Goal: Information Seeking & Learning: Learn about a topic

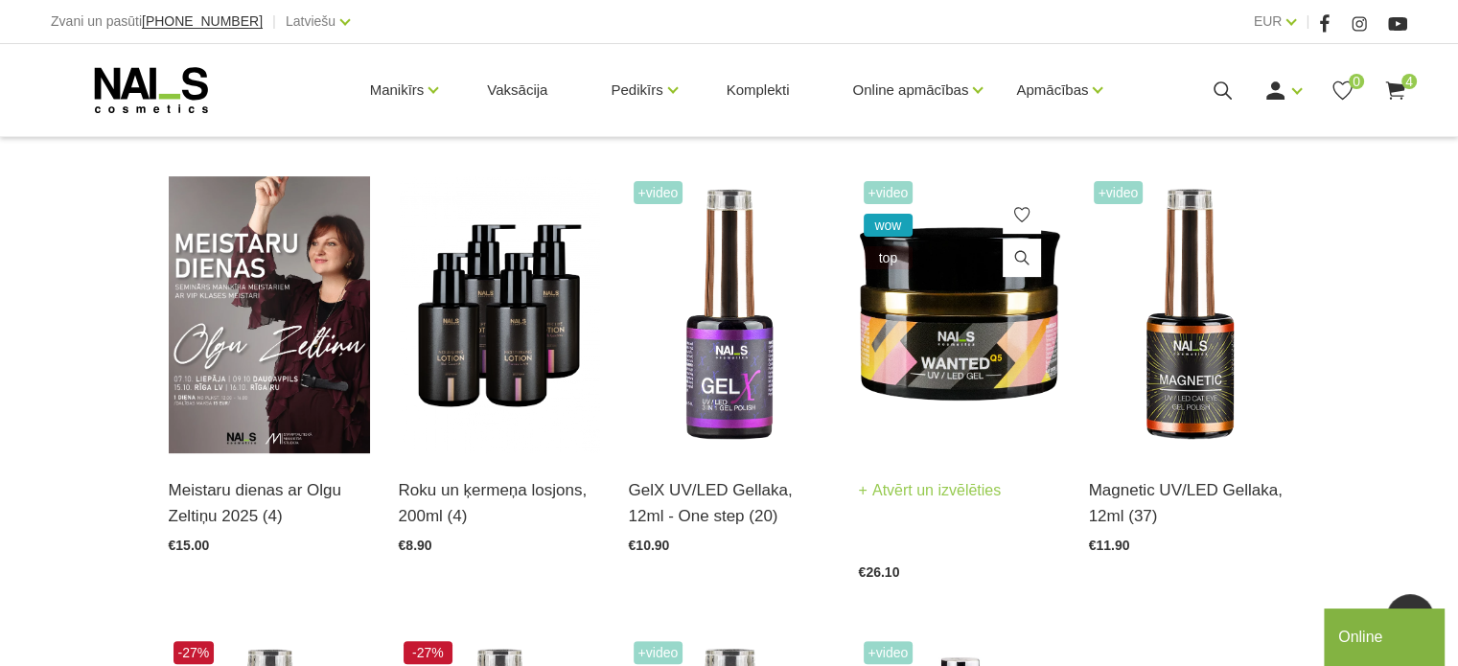
scroll to position [96, 0]
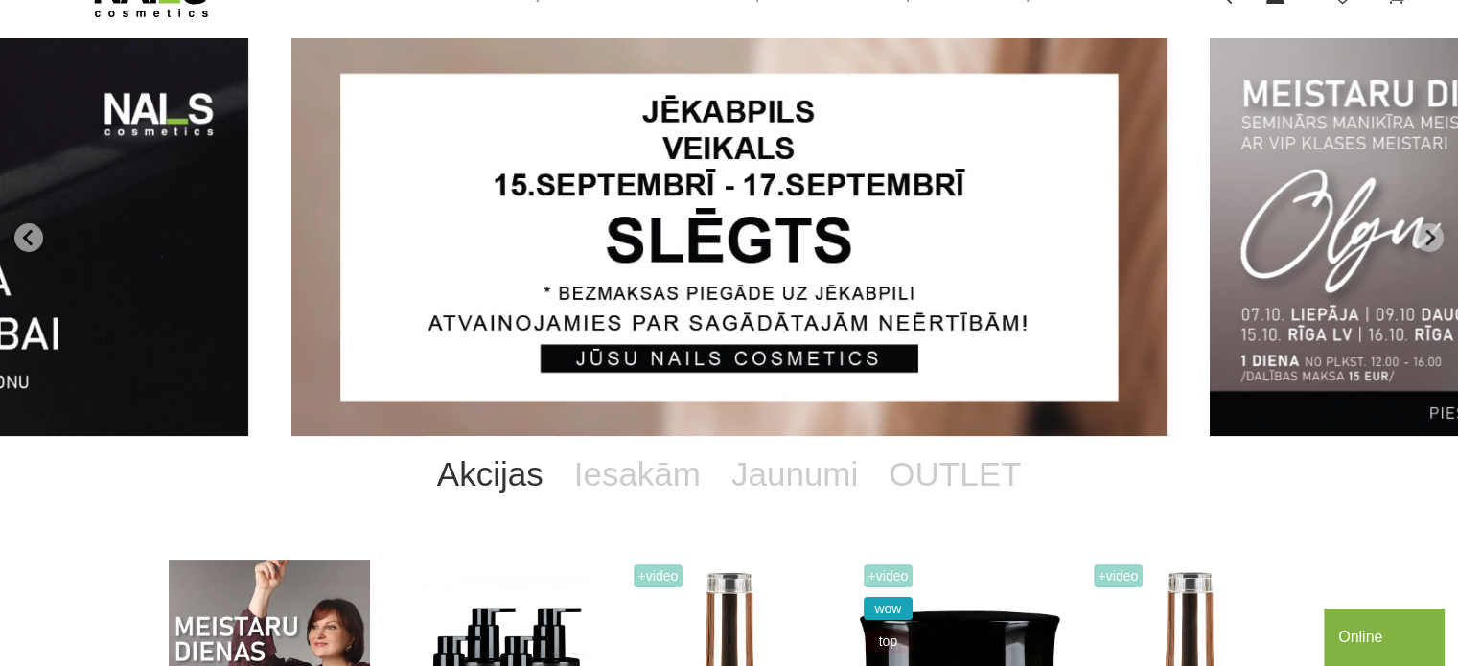
click at [538, 468] on link "Akcijas" at bounding box center [490, 474] width 137 height 77
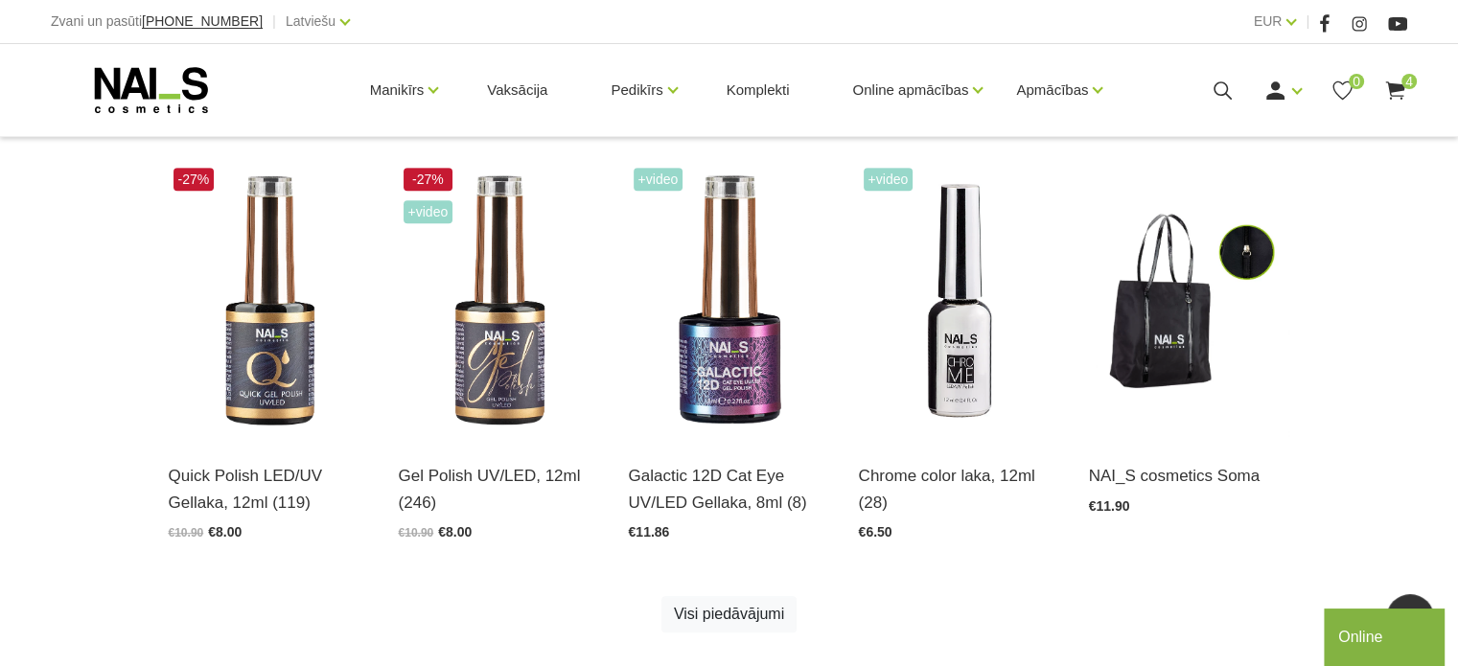
scroll to position [1054, 0]
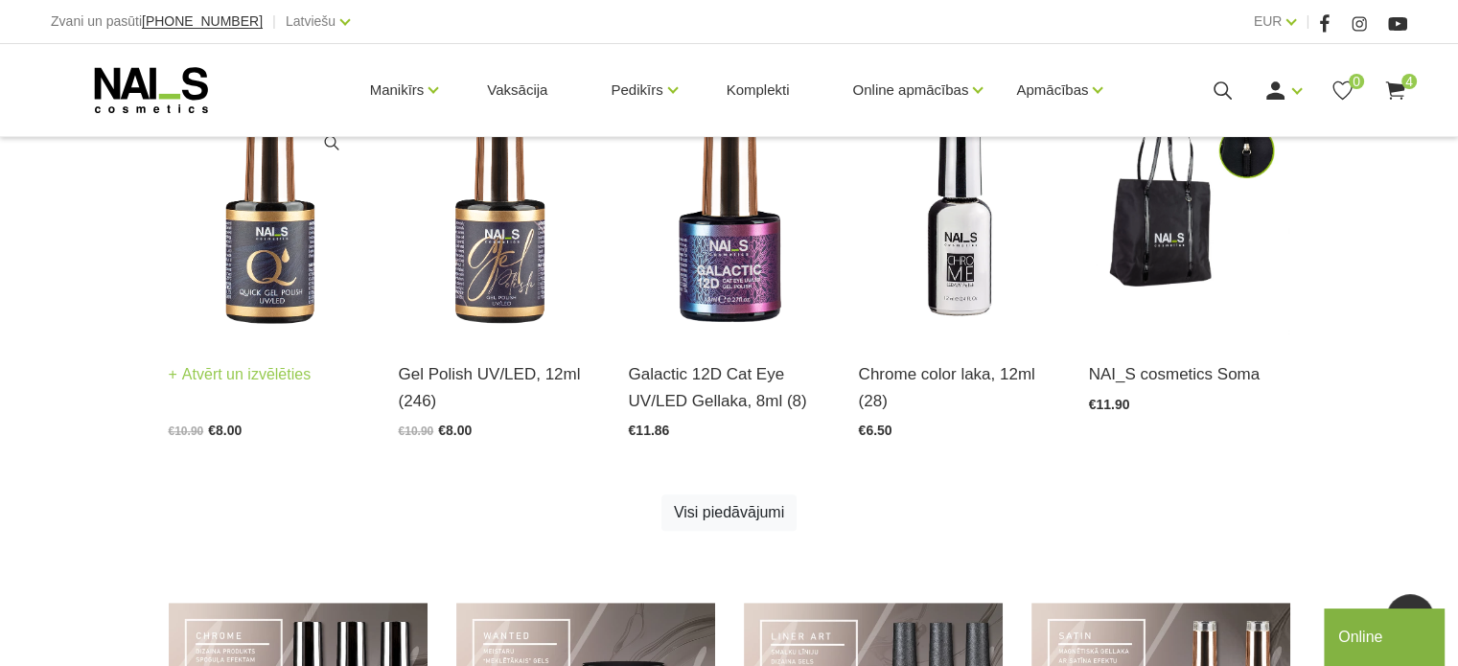
click at [290, 320] on img at bounding box center [269, 199] width 201 height 277
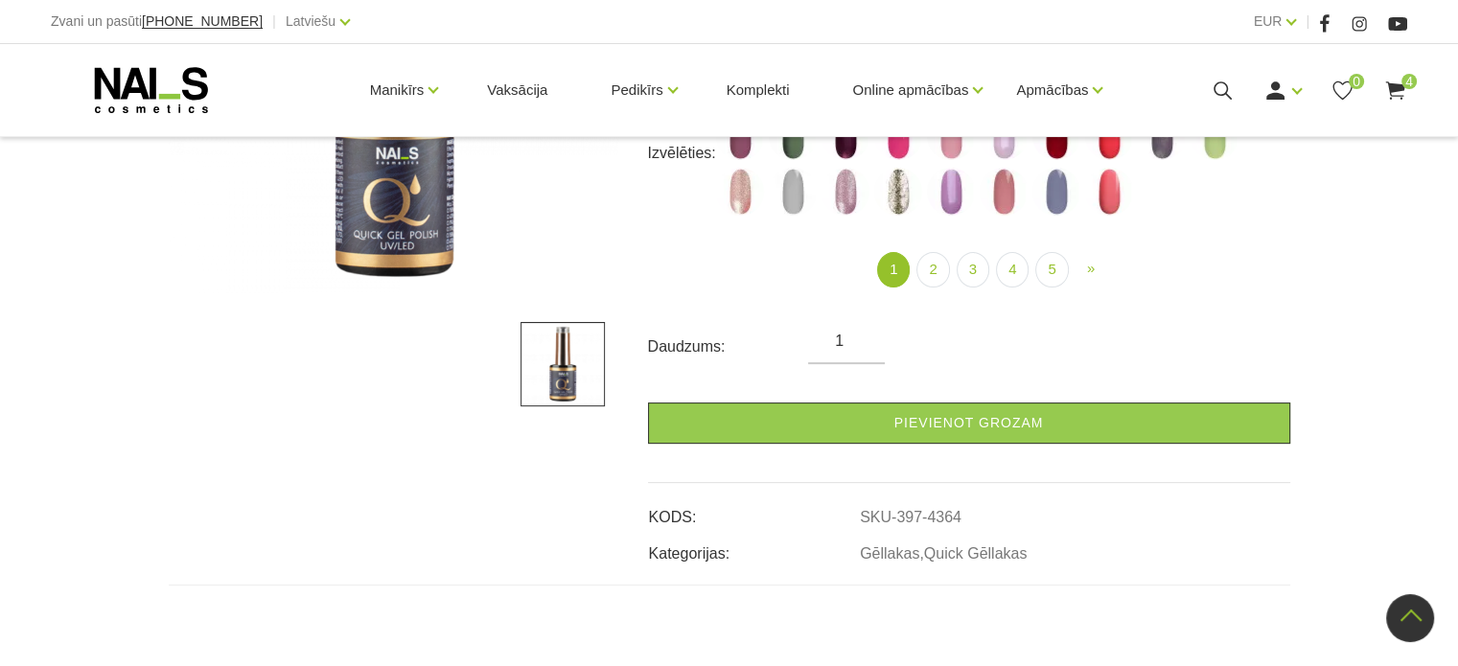
scroll to position [287, 0]
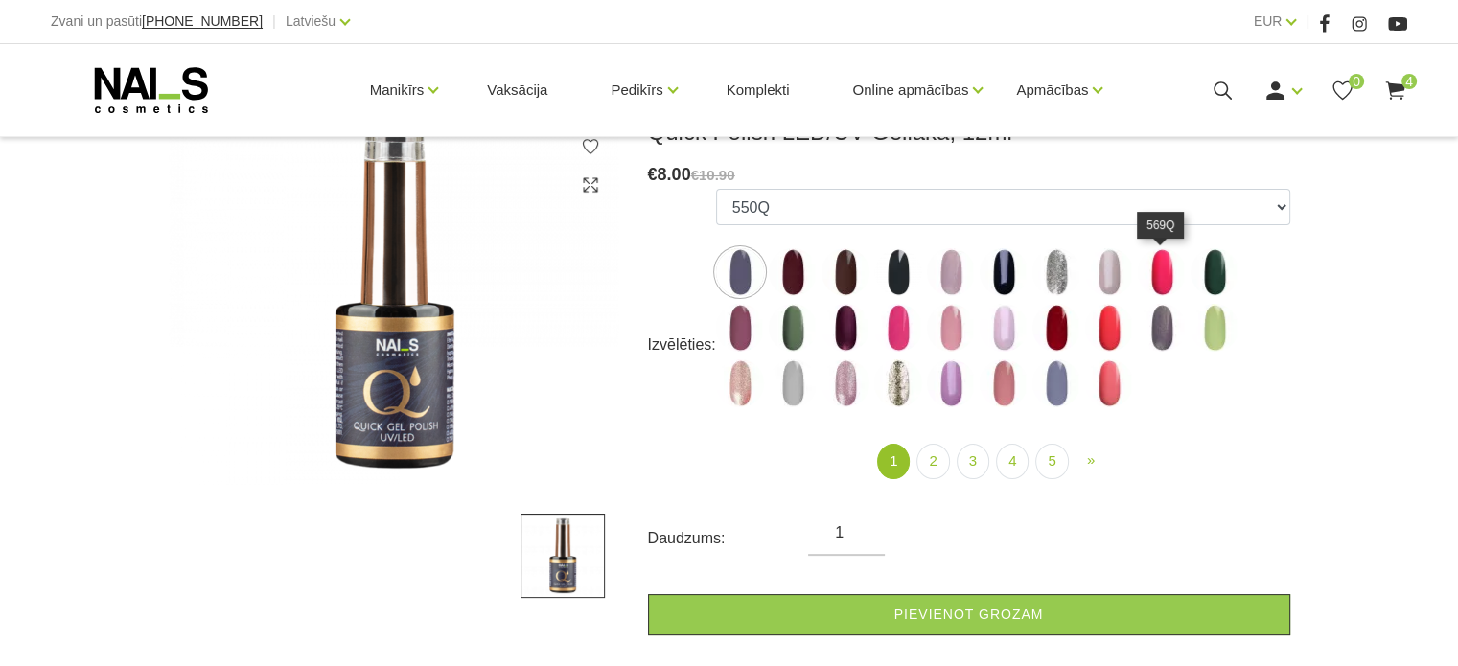
click at [1162, 281] on img at bounding box center [1162, 272] width 48 height 48
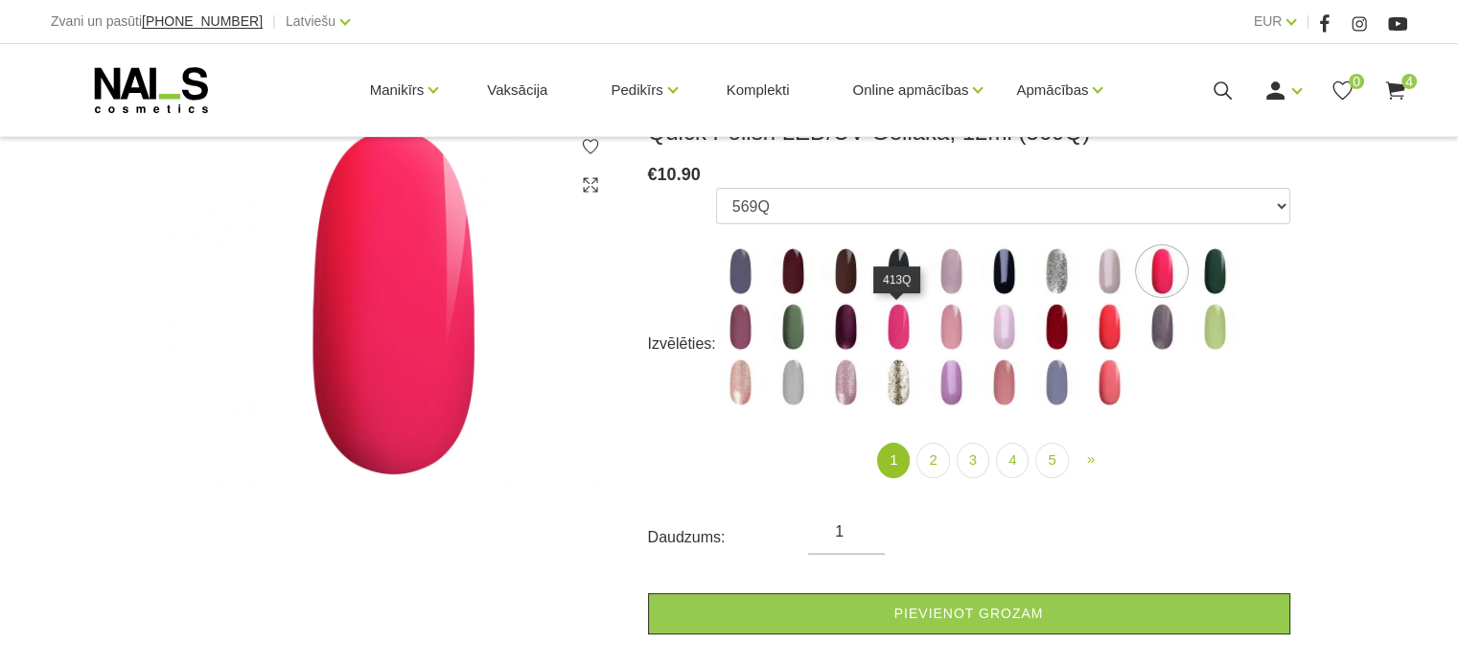
click at [887, 332] on img at bounding box center [898, 327] width 48 height 48
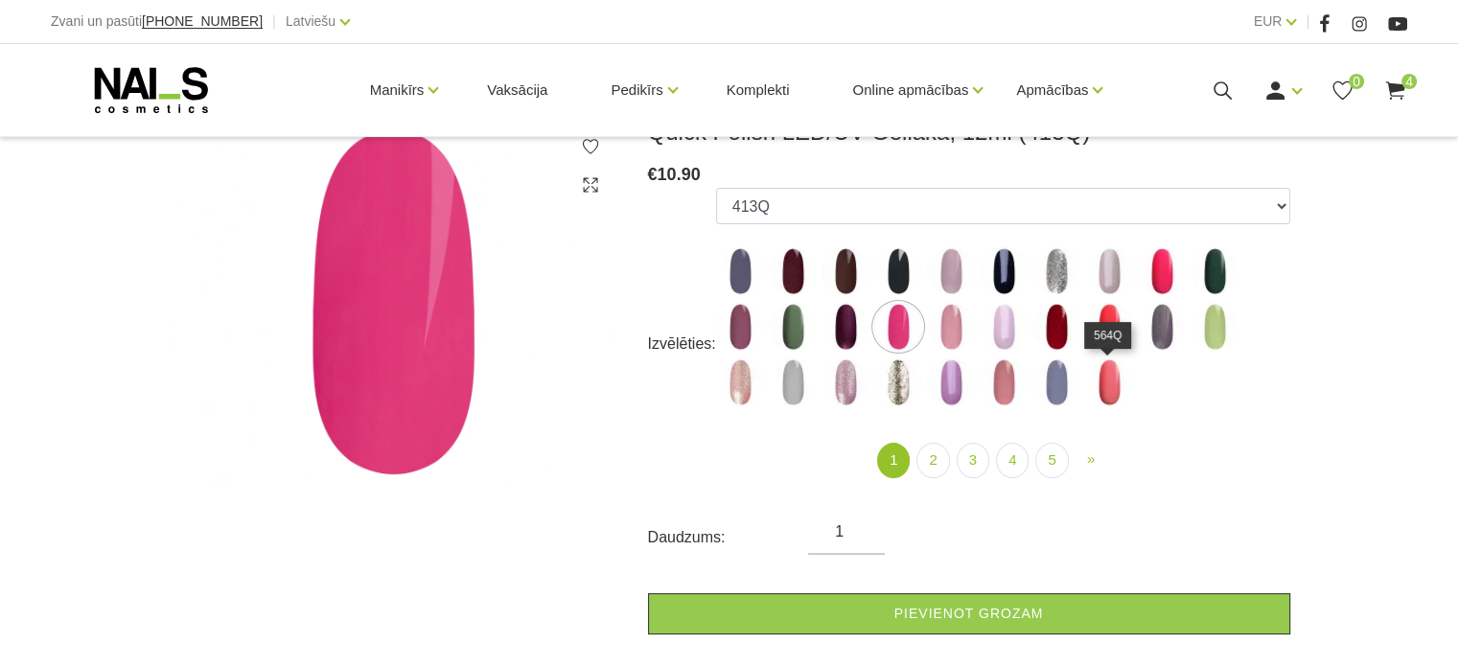
click at [1110, 405] on img at bounding box center [1109, 382] width 48 height 48
select select "4363"
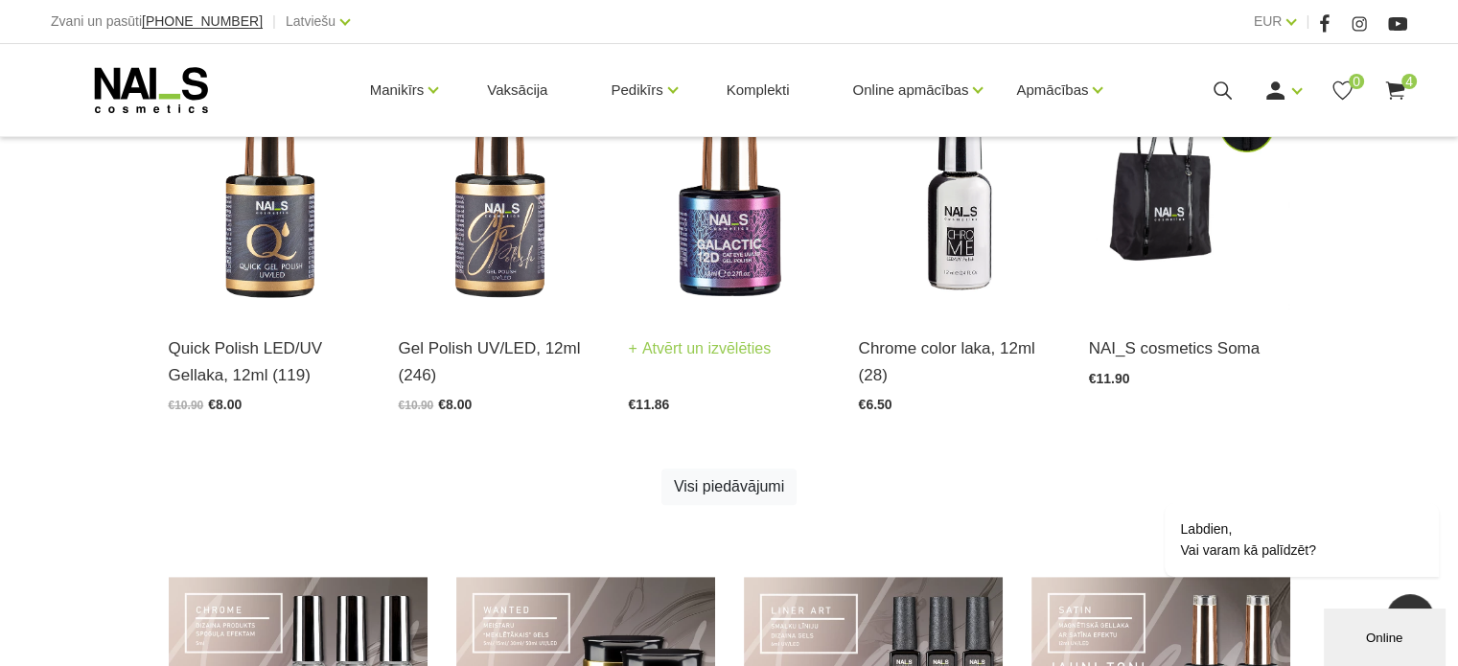
click at [731, 259] on img at bounding box center [729, 173] width 201 height 277
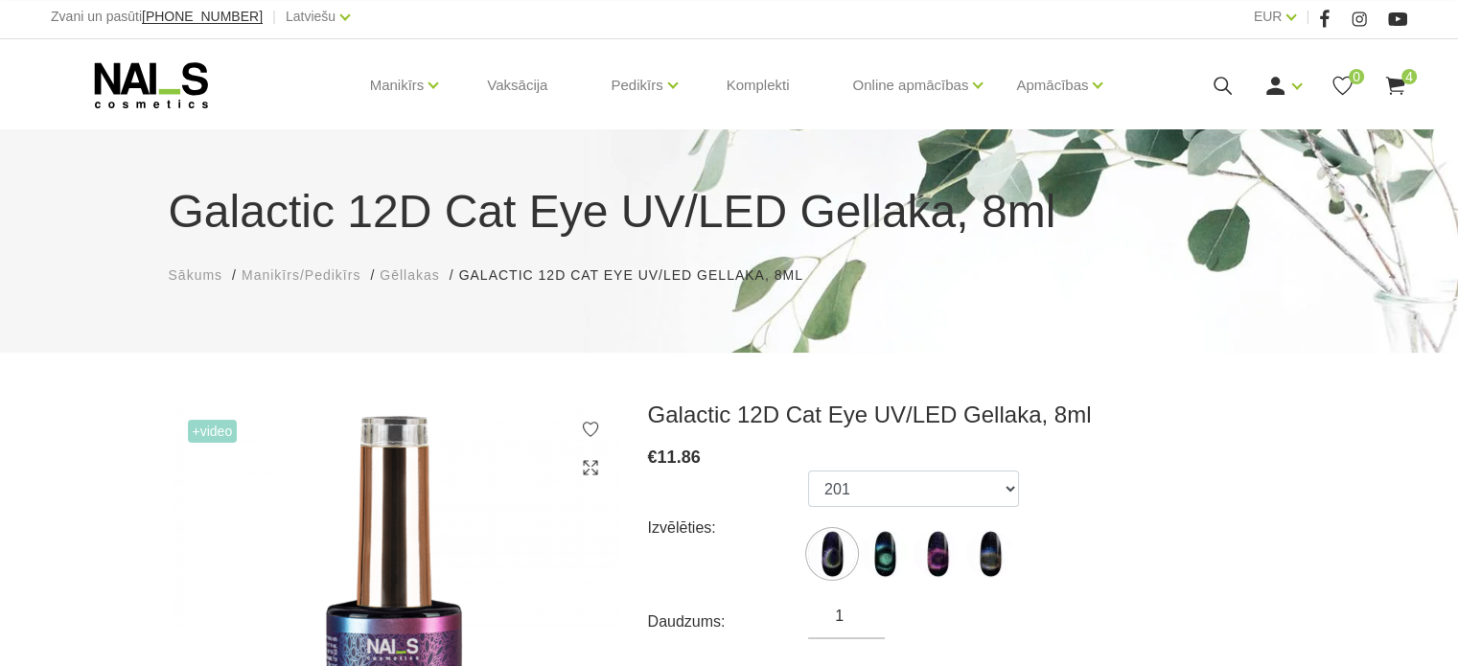
scroll to position [192, 0]
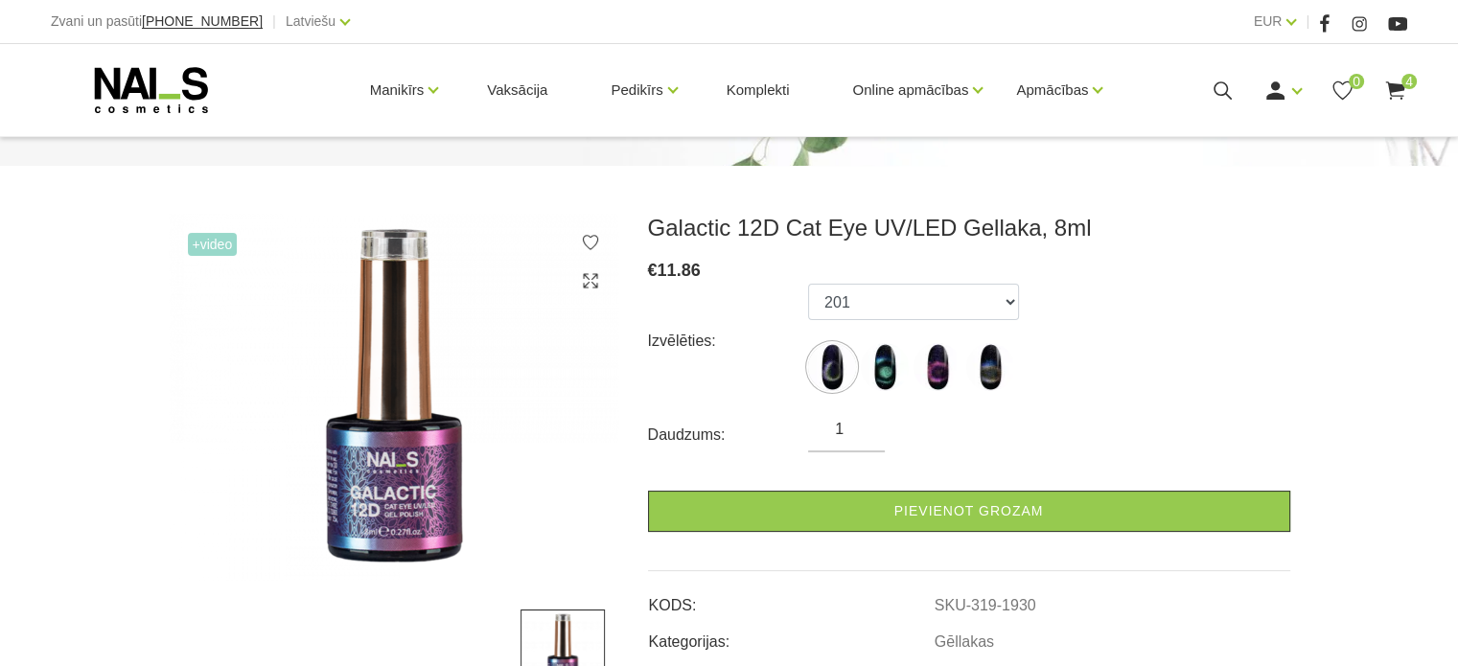
click at [852, 379] on label at bounding box center [832, 367] width 48 height 48
click at [825, 371] on img at bounding box center [832, 367] width 48 height 48
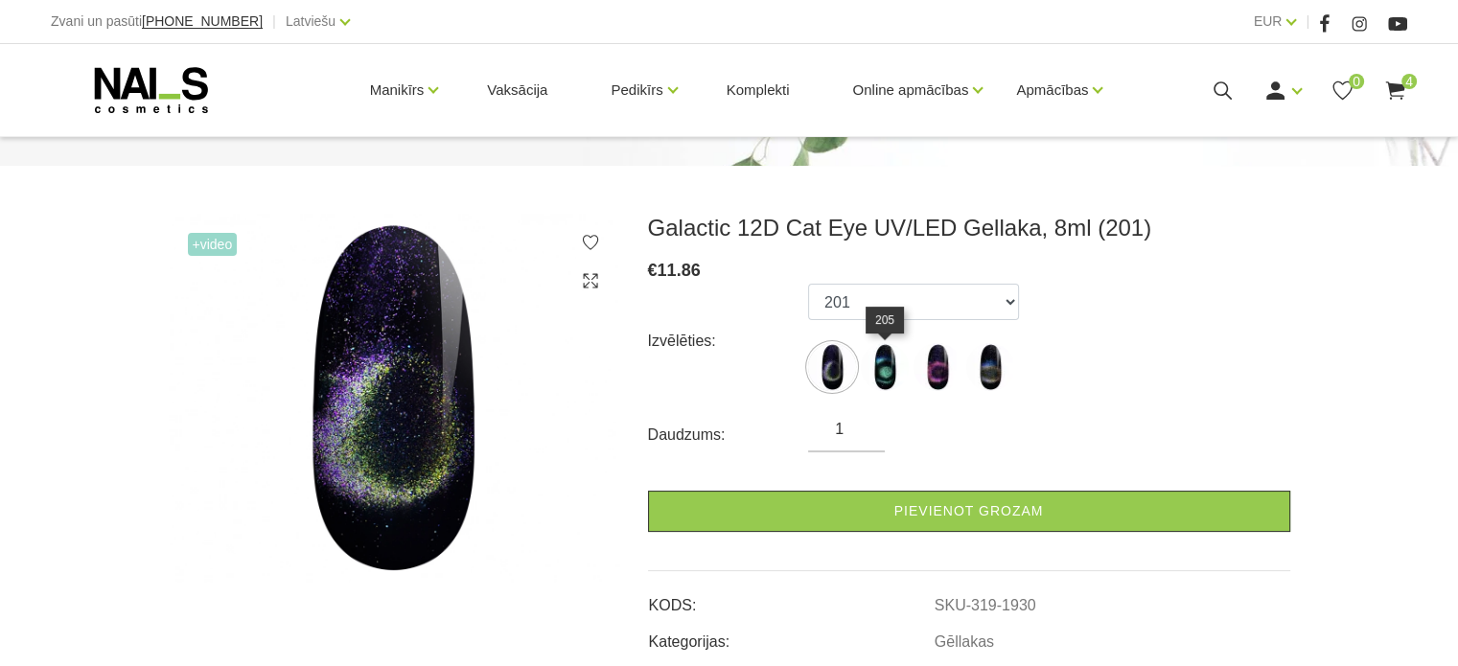
click at [889, 371] on img at bounding box center [885, 367] width 48 height 48
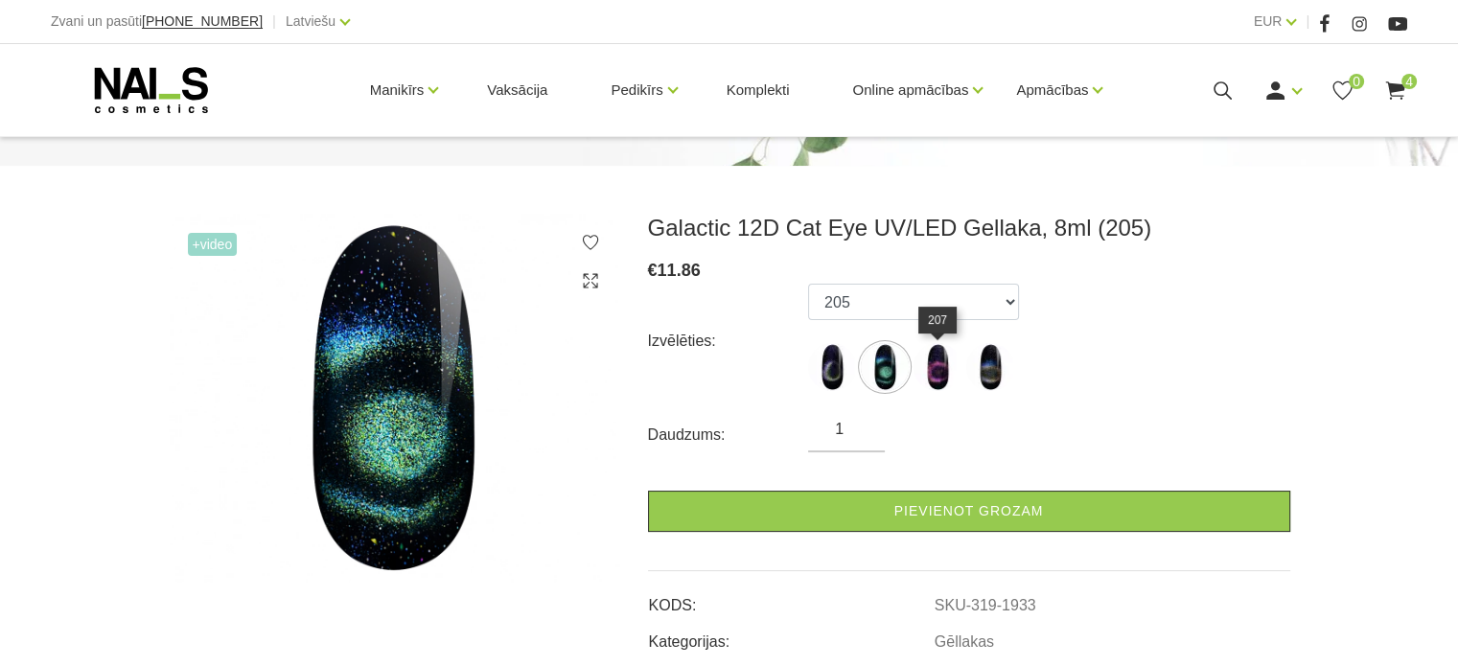
click at [948, 379] on img at bounding box center [937, 367] width 48 height 48
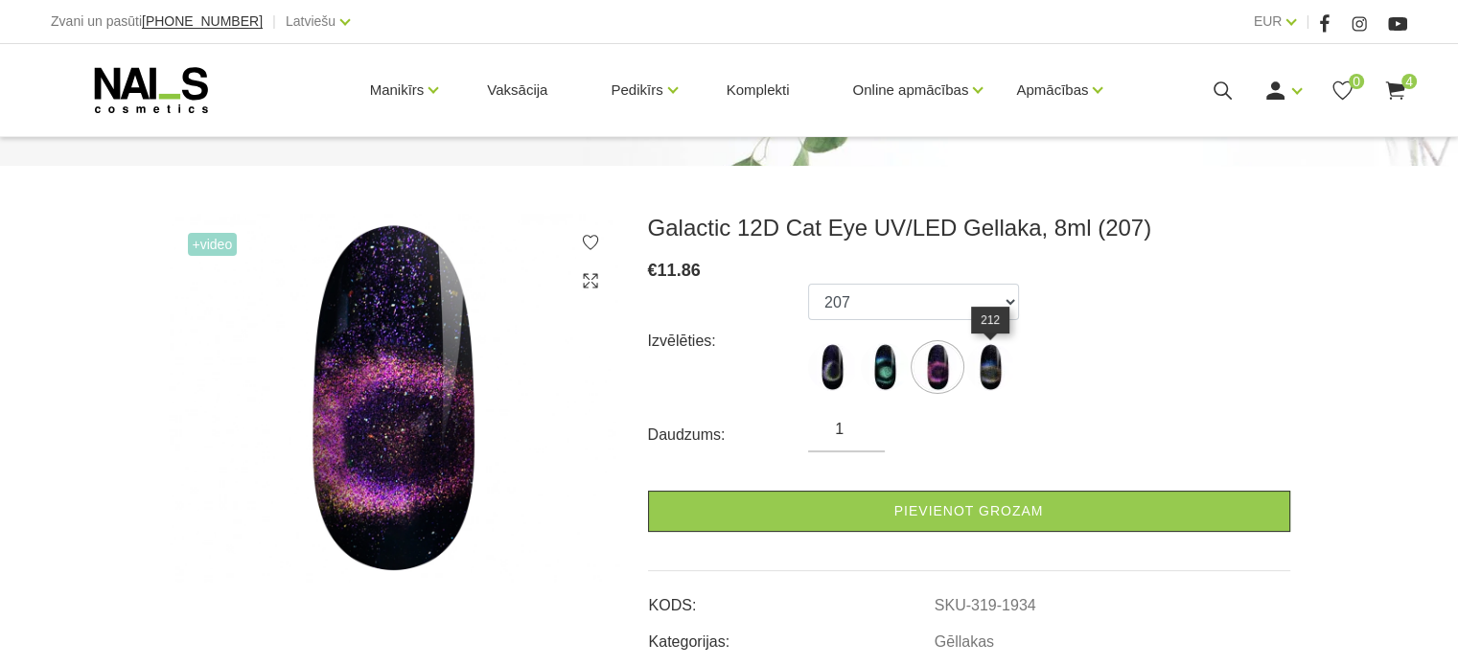
click at [991, 379] on img at bounding box center [990, 367] width 48 height 48
select select "1937"
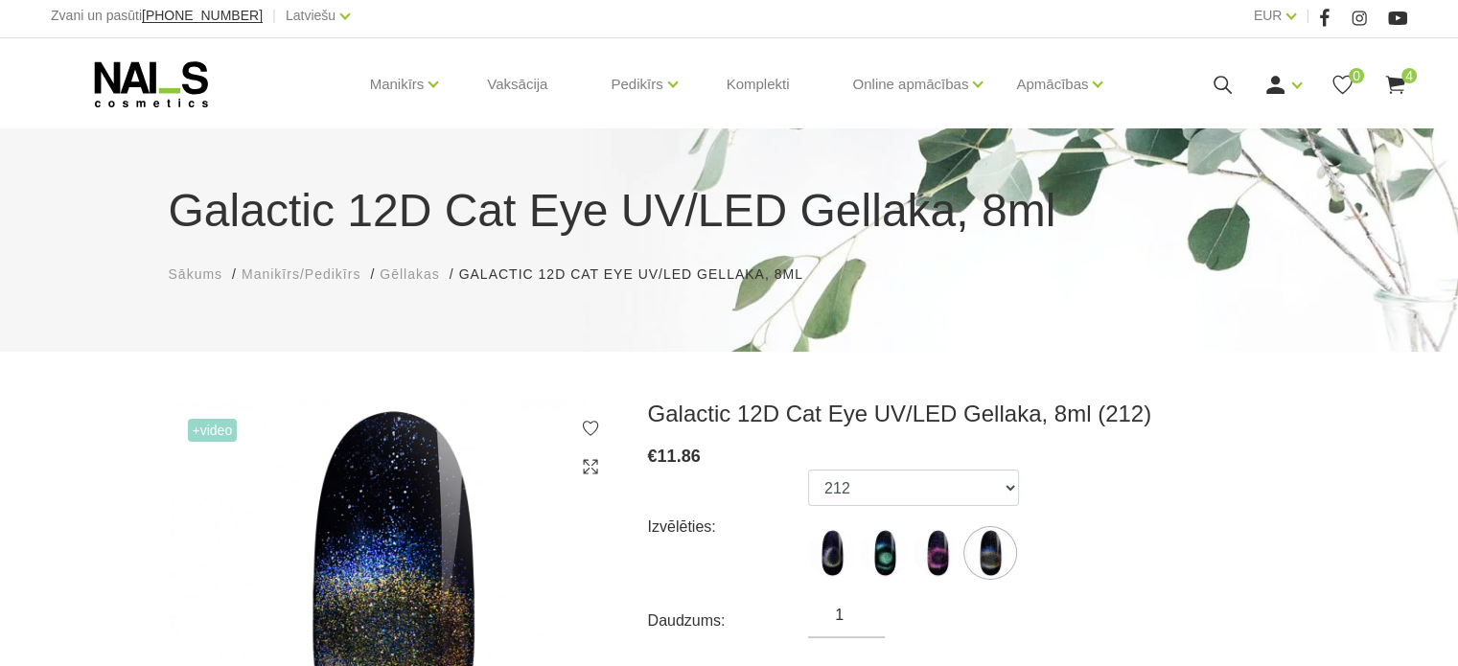
scroll to position [0, 0]
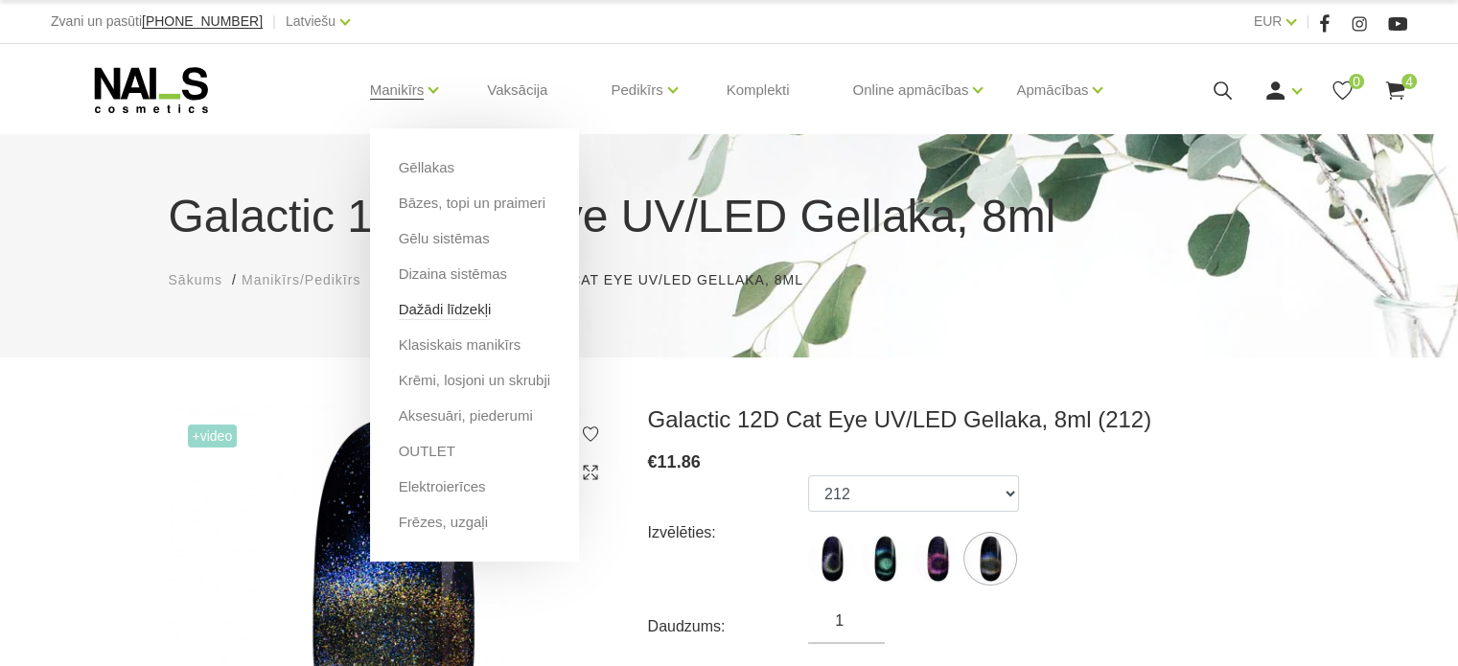
click at [452, 310] on link "Dažādi līdzekļi" at bounding box center [445, 309] width 93 height 21
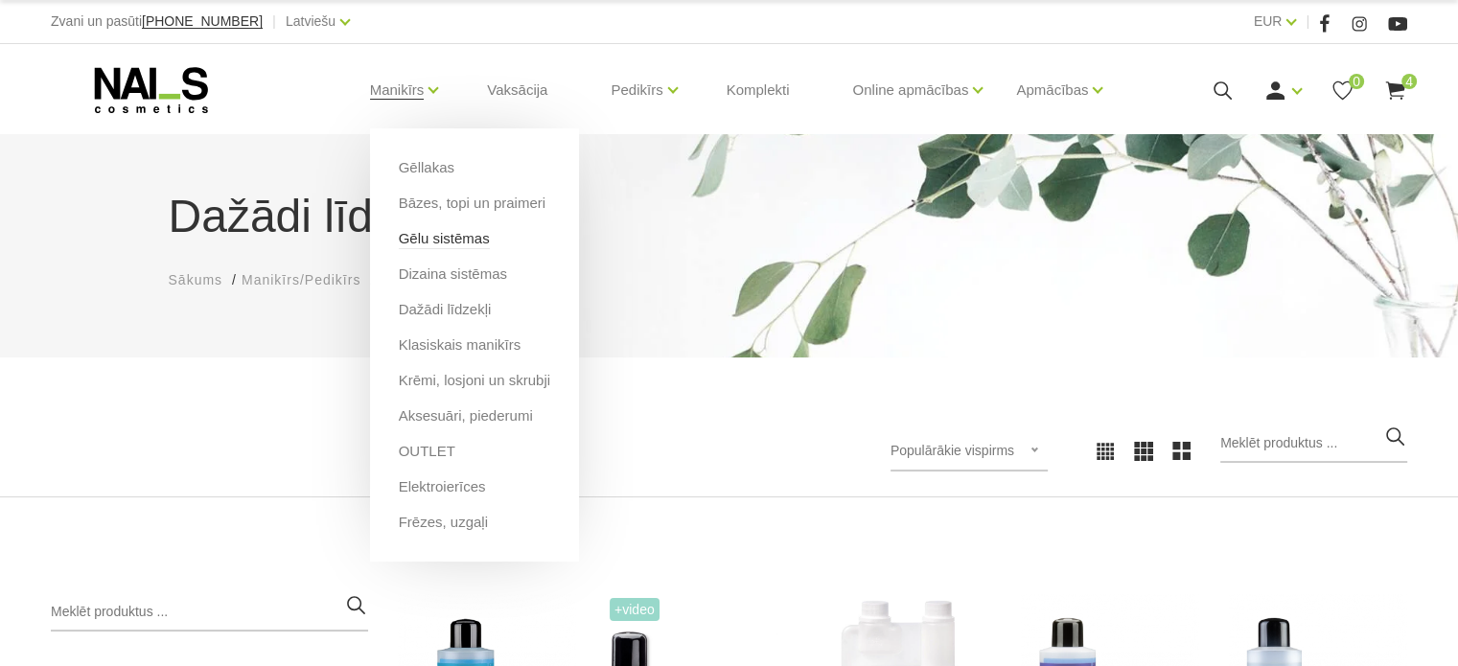
click at [471, 244] on link "Gēlu sistēmas" at bounding box center [444, 238] width 91 height 21
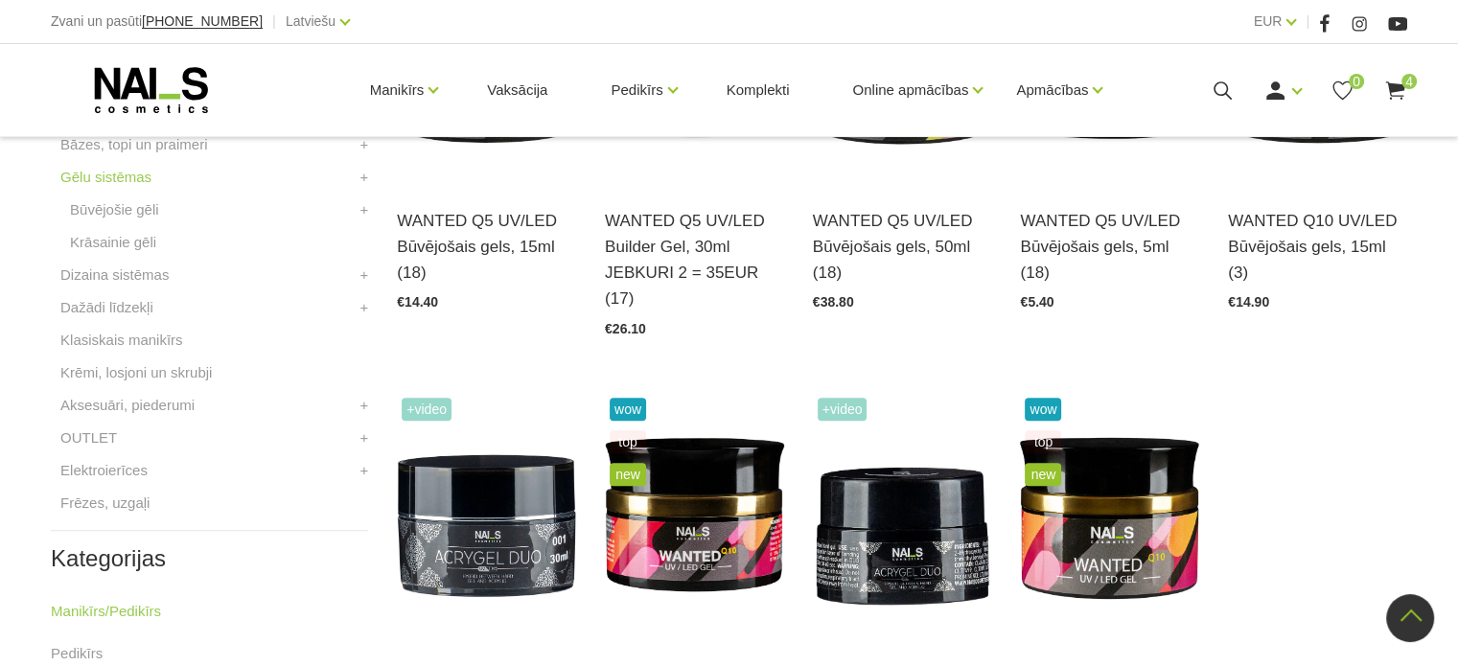
scroll to position [767, 0]
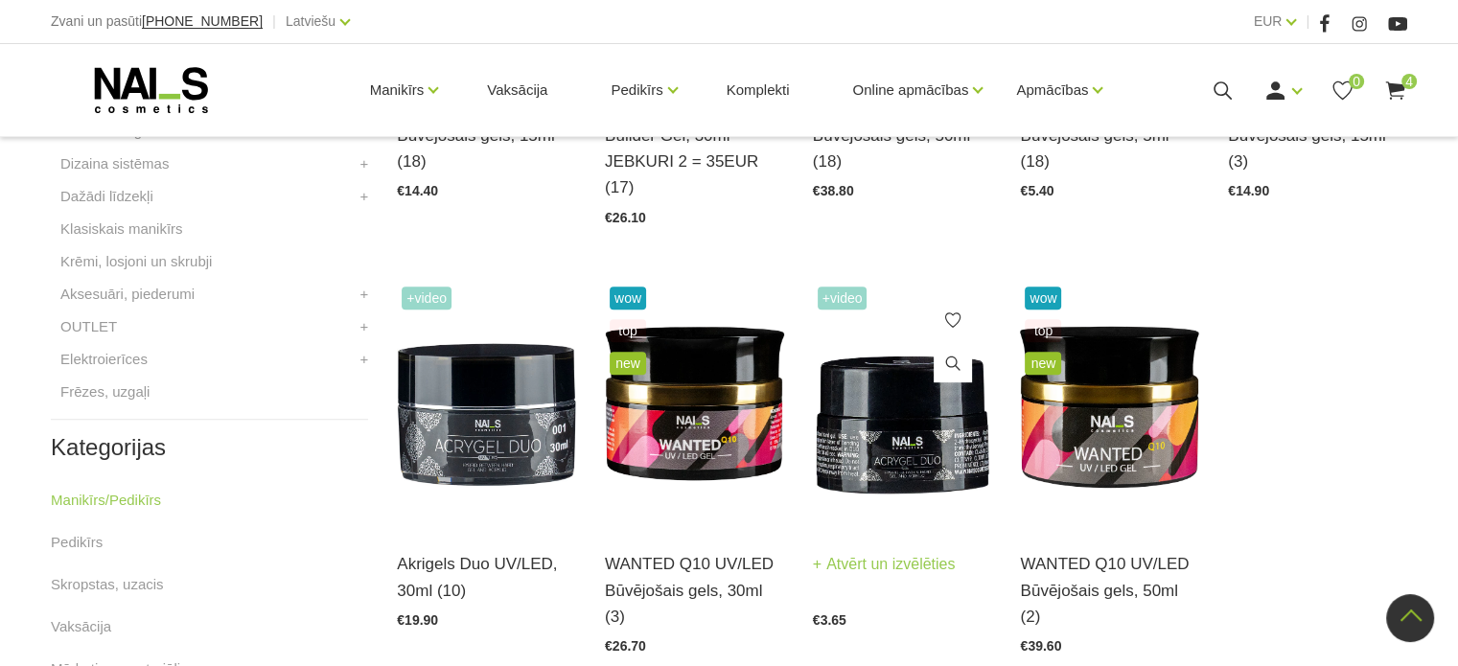
click at [870, 390] on img at bounding box center [902, 405] width 179 height 246
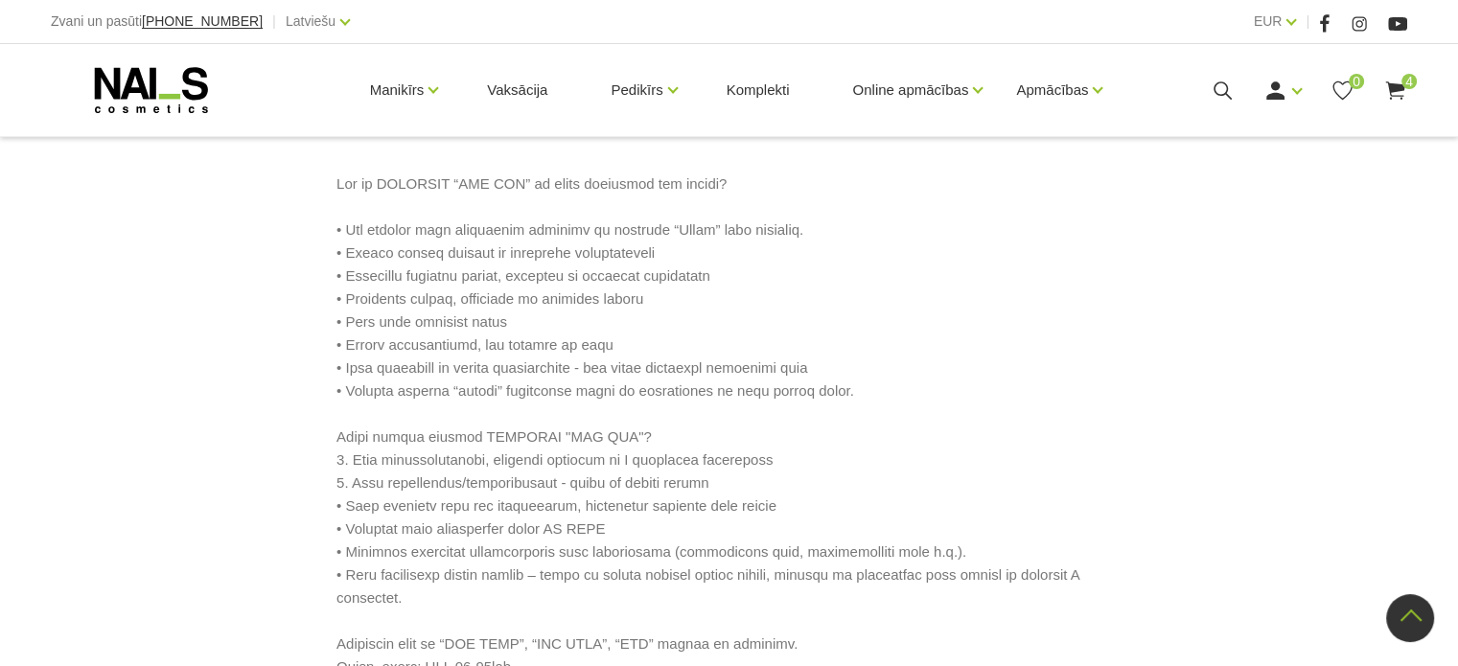
scroll to position [958, 0]
